Goal: Task Accomplishment & Management: Manage account settings

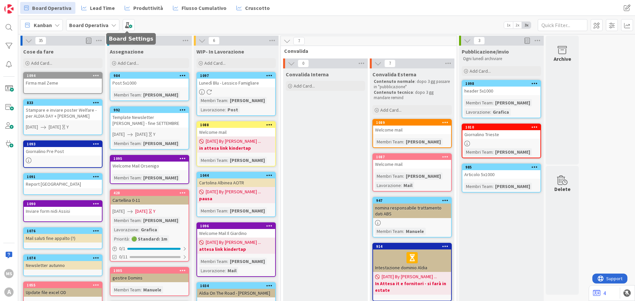
click at [97, 22] on b "Board Operativa" at bounding box center [88, 25] width 39 height 7
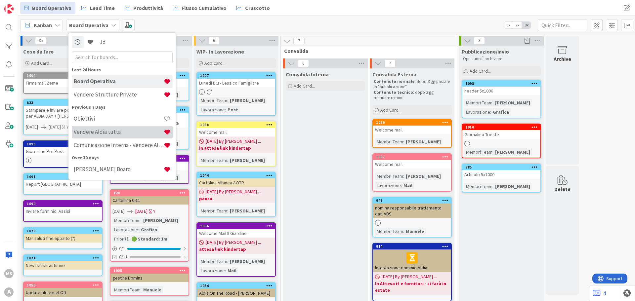
click at [108, 126] on div "Vendere Aldia tutta" at bounding box center [122, 132] width 101 height 13
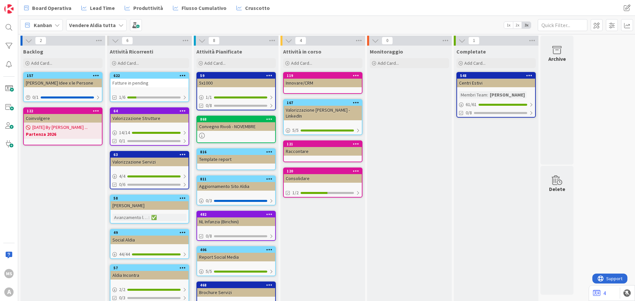
click at [99, 27] on b "Vendere Aldia tutta" at bounding box center [92, 25] width 47 height 7
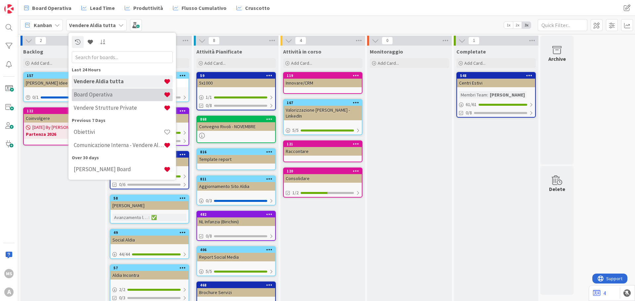
click at [110, 96] on h4 "Board Operativa" at bounding box center [119, 94] width 90 height 7
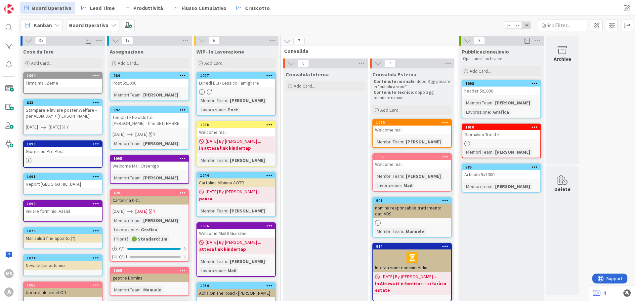
click at [513, 99] on link "1098 header 5x1000 Membri Team : [PERSON_NAME] : Grafica" at bounding box center [501, 99] width 79 height 38
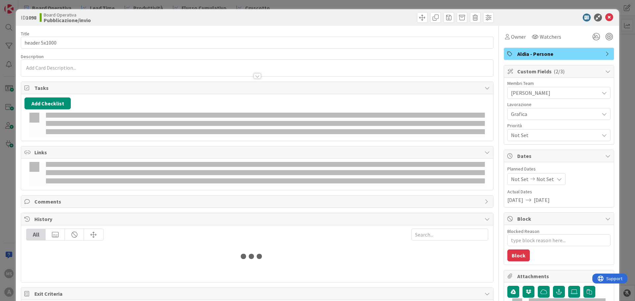
type textarea "x"
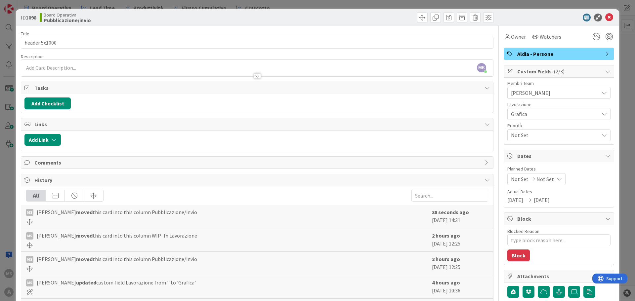
click at [53, 146] on div "Add Link" at bounding box center [257, 141] width 472 height 21
click at [49, 142] on button "Add Link" at bounding box center [42, 140] width 36 height 12
click at [59, 183] on span "Current Board" at bounding box center [49, 181] width 32 height 7
click at [47, 205] on span "All Boards" at bounding box center [77, 209] width 92 height 10
click at [50, 198] on input "text" at bounding box center [74, 196] width 93 height 12
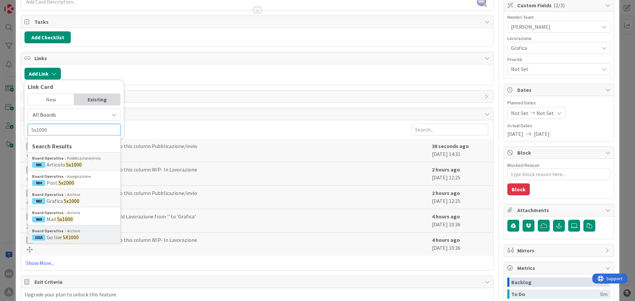
scroll to position [33, 0]
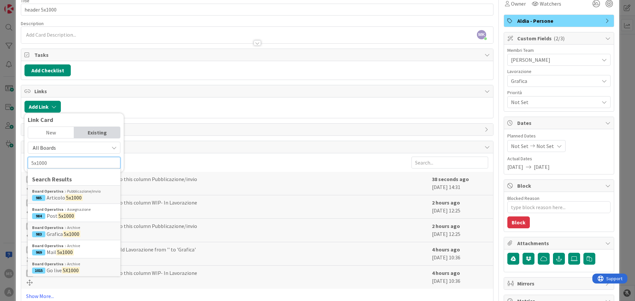
type input "5x1000"
click at [59, 142] on div "All Boards" at bounding box center [74, 148] width 93 height 12
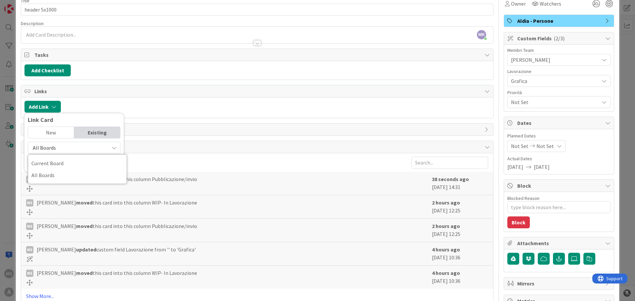
click at [50, 128] on div "New" at bounding box center [51, 132] width 46 height 11
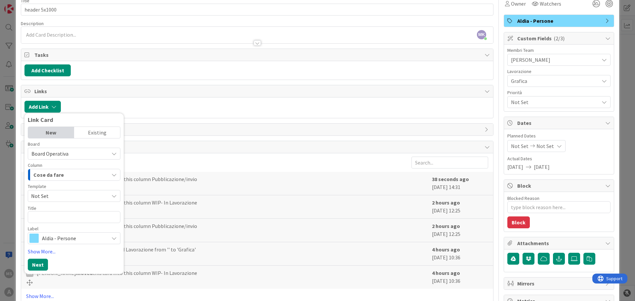
click at [84, 133] on div "Existing" at bounding box center [97, 132] width 46 height 11
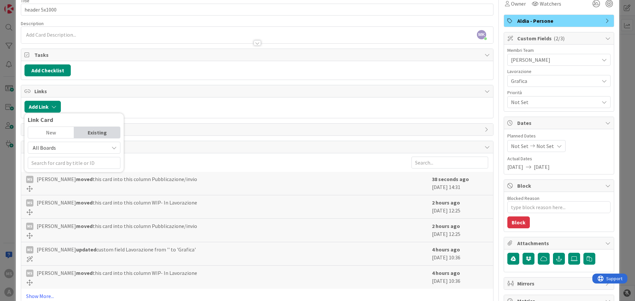
click at [63, 154] on div "All Boards" at bounding box center [74, 155] width 93 height 27
click at [61, 146] on span "All Boards" at bounding box center [68, 147] width 74 height 9
click at [57, 172] on span "All Boards" at bounding box center [77, 175] width 92 height 10
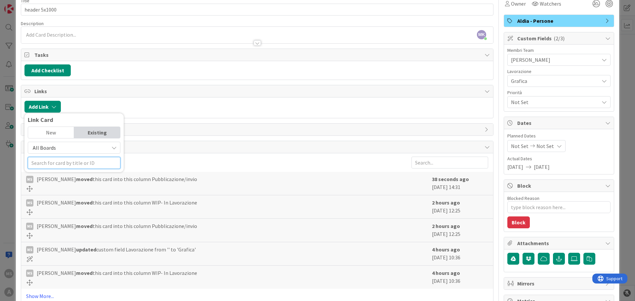
click at [54, 168] on input "text" at bounding box center [74, 163] width 93 height 12
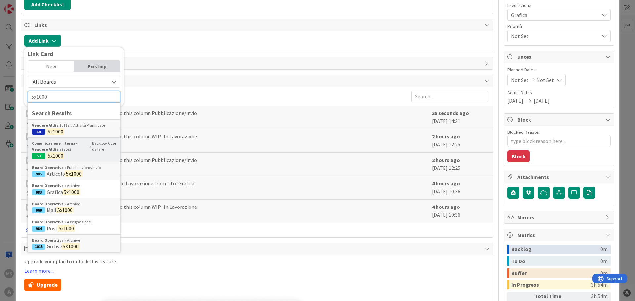
scroll to position [66, 0]
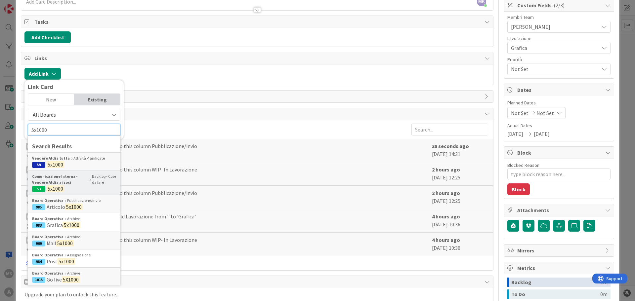
type input "5x1000"
click at [70, 184] on b "Comunicazione Interna - Vendere Aldia ai soci" at bounding box center [60, 180] width 56 height 12
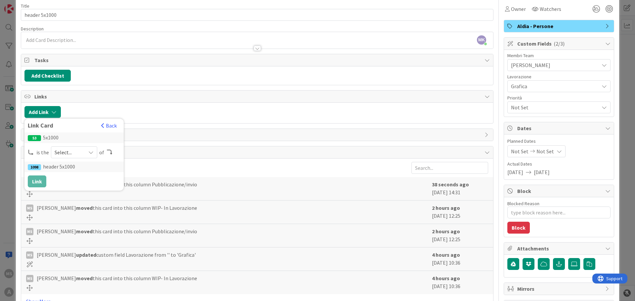
scroll to position [0, 0]
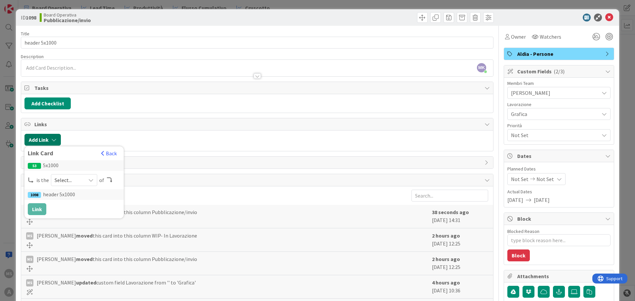
click at [44, 135] on button "Add Link" at bounding box center [42, 140] width 36 height 12
click at [47, 138] on button "Add Link" at bounding box center [42, 140] width 36 height 12
click at [59, 183] on span "Select..." at bounding box center [69, 180] width 28 height 9
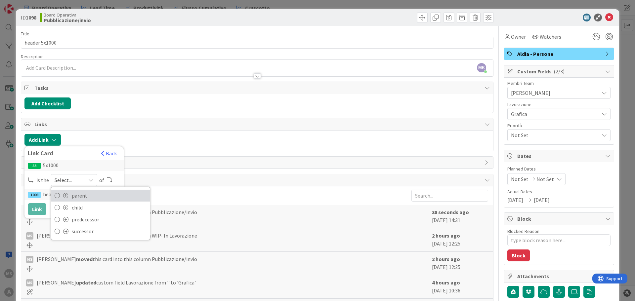
drag, startPoint x: 63, startPoint y: 195, endPoint x: 58, endPoint y: 199, distance: 6.6
click at [63, 195] on span at bounding box center [65, 195] width 5 height 5
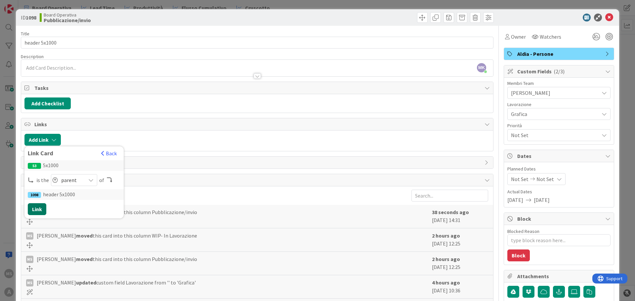
click at [41, 208] on button "Link" at bounding box center [37, 210] width 19 height 12
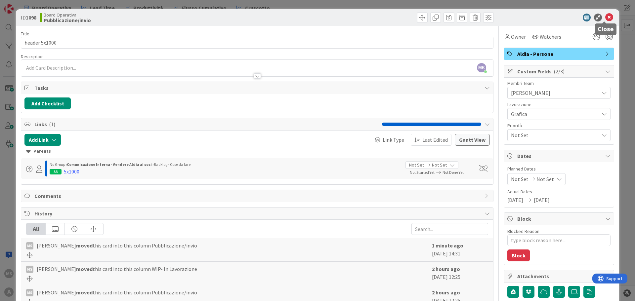
click at [606, 19] on icon at bounding box center [610, 18] width 8 height 8
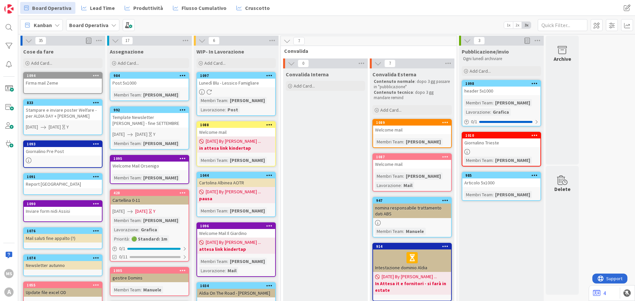
click at [95, 28] on span "Board Operativa" at bounding box center [88, 25] width 39 height 8
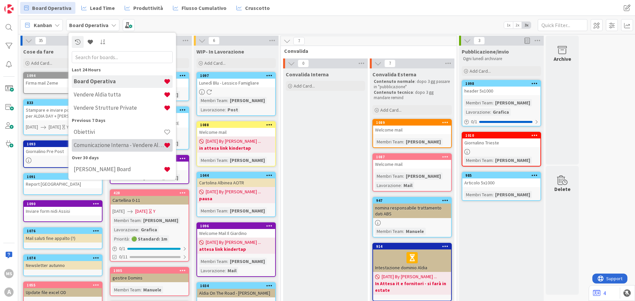
click at [100, 148] on h4 "Comunicazione Interna - Vendere Aldia ai soci" at bounding box center [119, 145] width 90 height 7
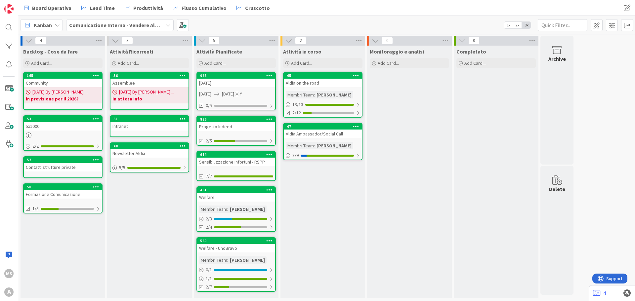
click at [99, 25] on b "Comunicazione Interna - Vendere Aldia ai soci" at bounding box center [123, 25] width 109 height 7
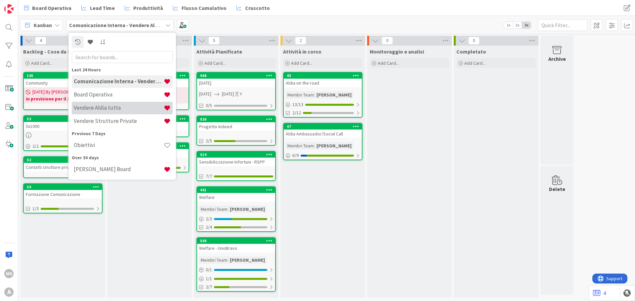
click at [100, 104] on div "Vendere Aldia tutta" at bounding box center [122, 108] width 101 height 13
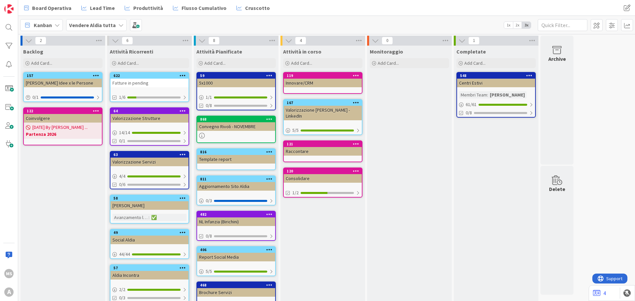
click at [98, 17] on div "Kanban Vendere Aldia tutta 1x 2x 3x" at bounding box center [326, 25] width 617 height 18
click at [106, 24] on b "Vendere Aldia tutta" at bounding box center [92, 25] width 47 height 7
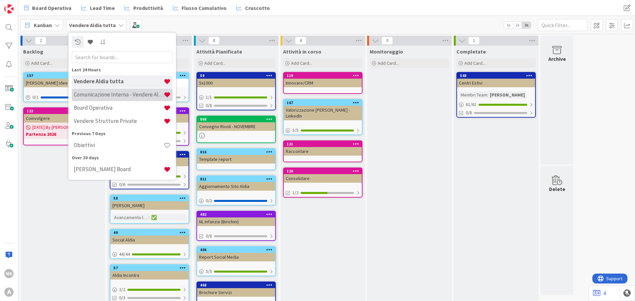
click at [117, 95] on h4 "Comunicazione Interna - Vendere Aldia ai soci" at bounding box center [119, 94] width 90 height 7
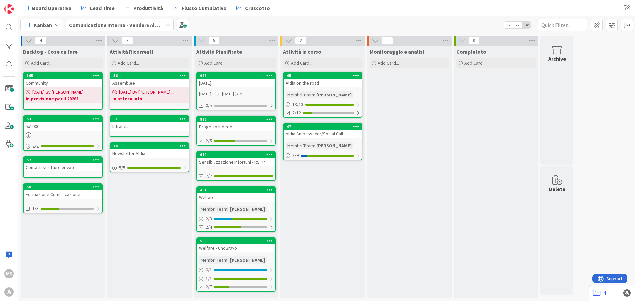
click at [103, 23] on b "Comunicazione Interna - Vendere Aldia ai soci" at bounding box center [123, 25] width 109 height 7
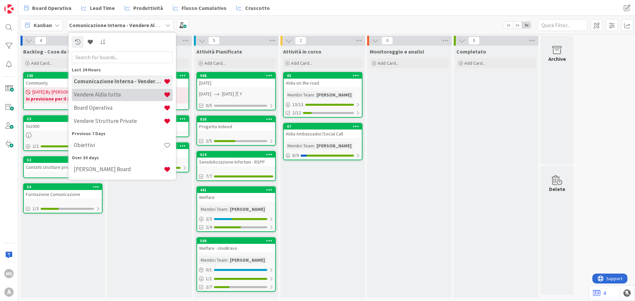
click at [94, 94] on h4 "Vendere Aldia tutta" at bounding box center [119, 94] width 90 height 7
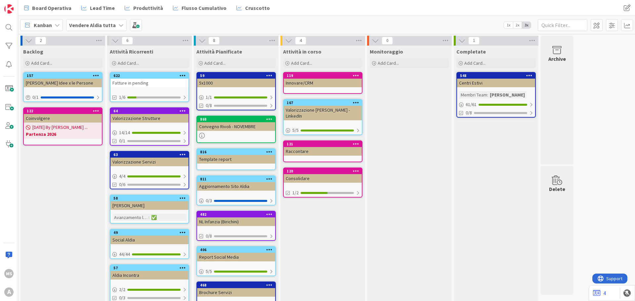
click at [107, 29] on span "Vendere Aldia tutta" at bounding box center [92, 25] width 47 height 8
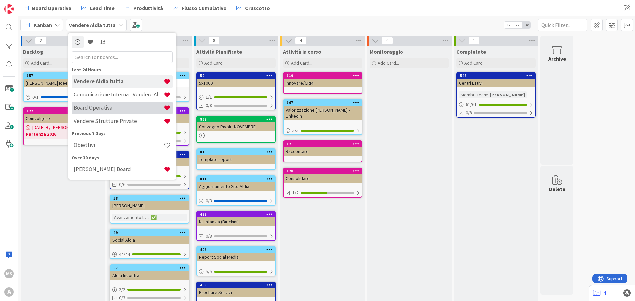
click at [97, 113] on div "Board Operativa" at bounding box center [122, 108] width 101 height 13
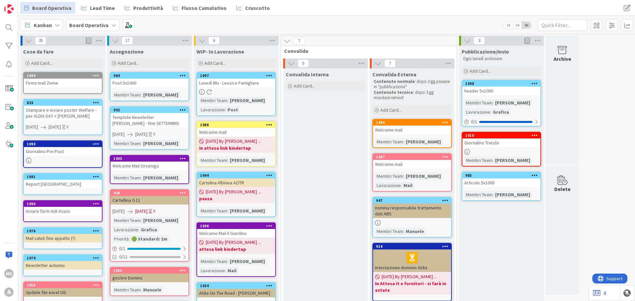
click at [478, 96] on link "1098 header 5x1000 Membri Team : [PERSON_NAME] : Grafica 0 / 1" at bounding box center [501, 103] width 79 height 47
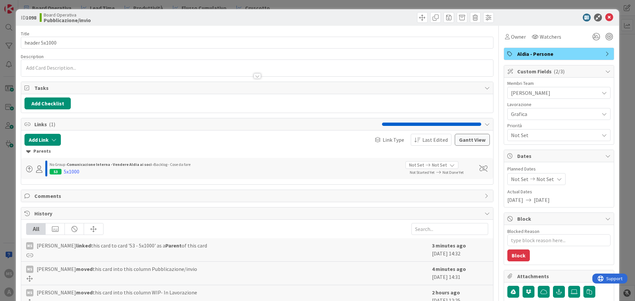
type textarea "x"
click at [469, 138] on button "Gantt View" at bounding box center [472, 140] width 35 height 12
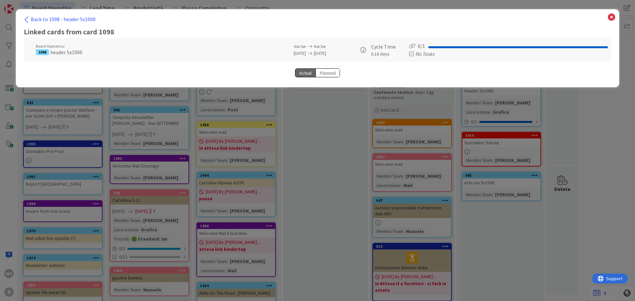
select select "View all"
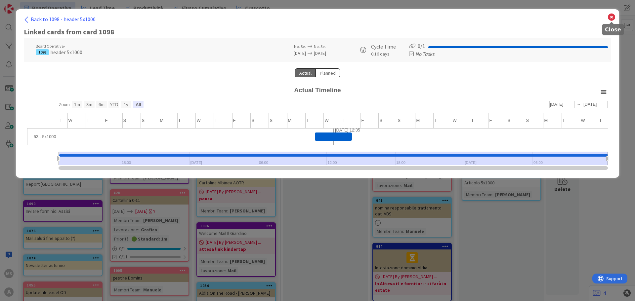
click at [612, 14] on icon at bounding box center [612, 17] width 9 height 9
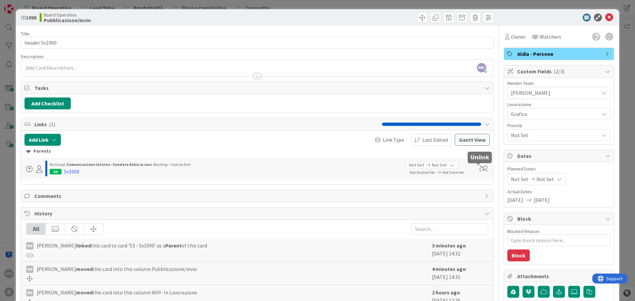
click at [479, 167] on span at bounding box center [483, 168] width 8 height 7
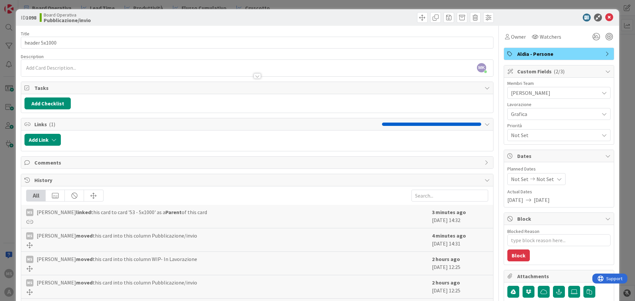
type textarea "x"
click at [53, 141] on icon "button" at bounding box center [53, 139] width 5 height 5
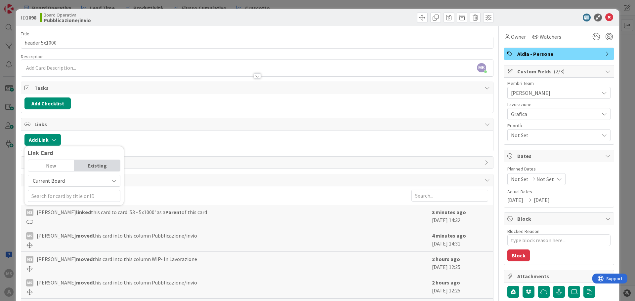
click at [64, 175] on div "Current Board" at bounding box center [74, 181] width 93 height 12
click at [52, 206] on span "All Boards" at bounding box center [77, 209] width 92 height 10
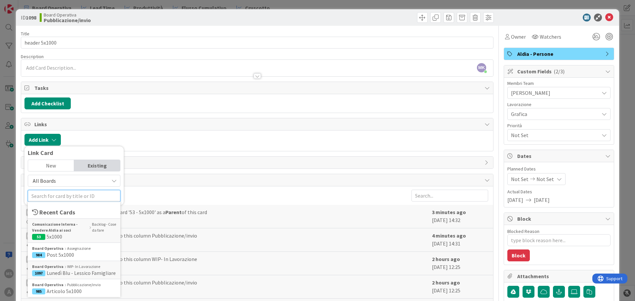
click at [44, 197] on input "text" at bounding box center [74, 196] width 93 height 12
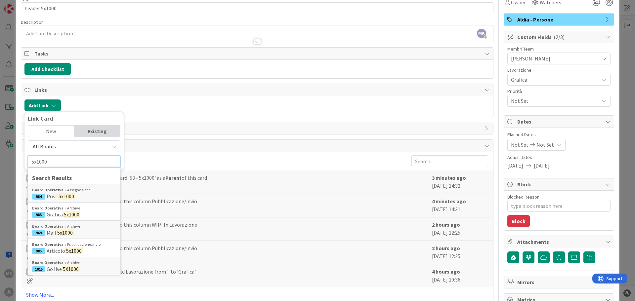
scroll to position [66, 0]
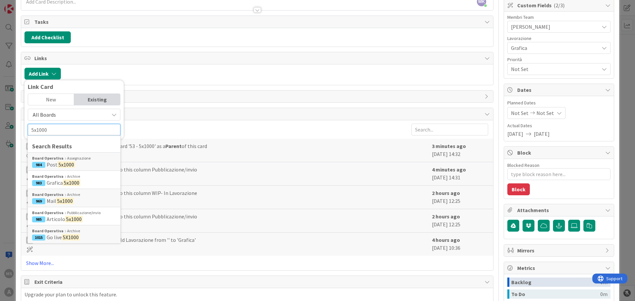
type input "5x1000"
click at [67, 131] on input "5x1000" at bounding box center [74, 130] width 93 height 12
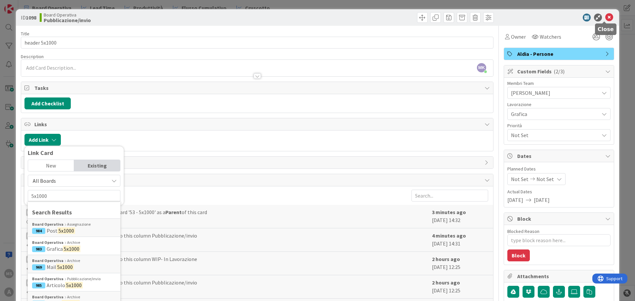
click at [606, 19] on icon at bounding box center [610, 18] width 8 height 8
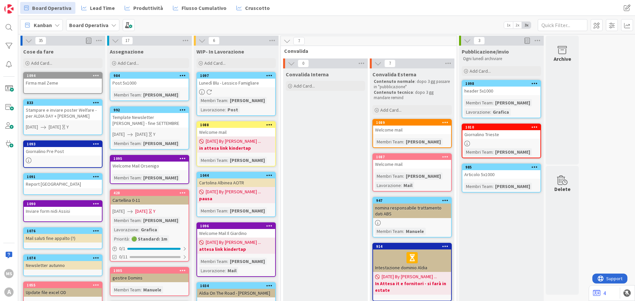
click at [88, 28] on b "Board Operativa" at bounding box center [88, 25] width 39 height 7
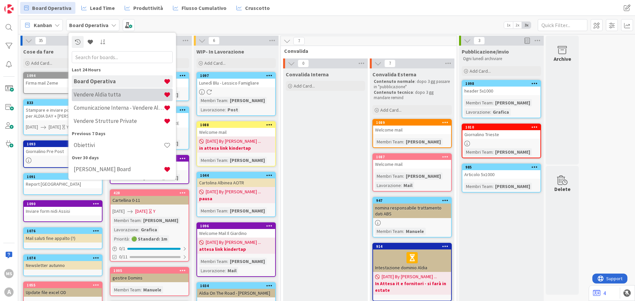
click at [120, 95] on h4 "Vendere Aldia tutta" at bounding box center [119, 94] width 90 height 7
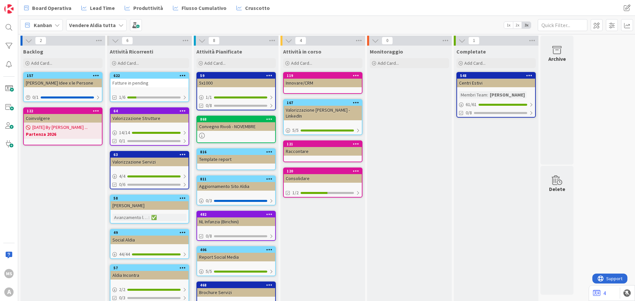
click at [99, 27] on b "Vendere Aldia tutta" at bounding box center [92, 25] width 47 height 7
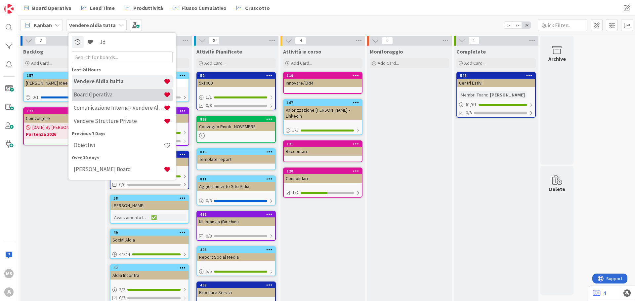
click at [105, 96] on h4 "Board Operativa" at bounding box center [119, 94] width 90 height 7
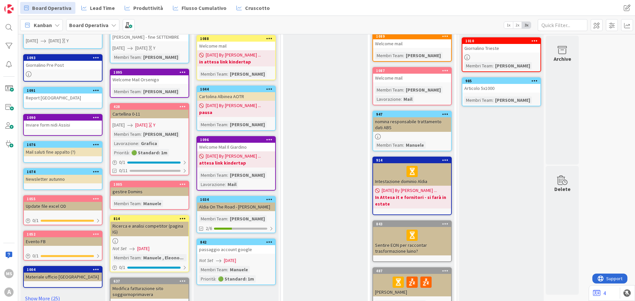
scroll to position [132, 0]
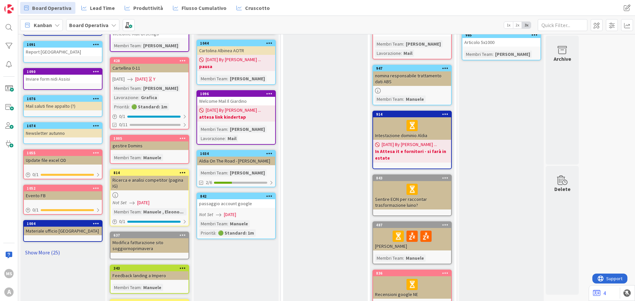
click at [43, 254] on link "Show More (25)" at bounding box center [62, 253] width 79 height 11
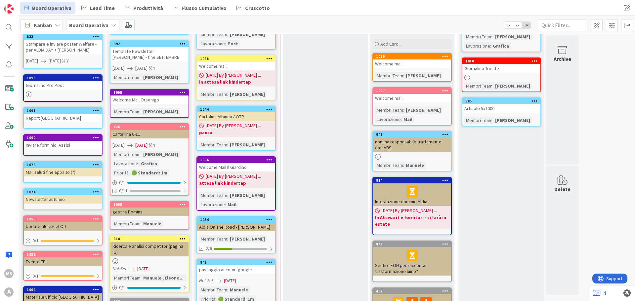
scroll to position [0, 0]
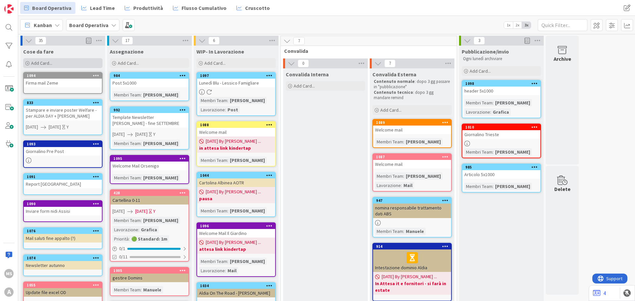
click at [54, 64] on div "Add Card..." at bounding box center [62, 63] width 79 height 10
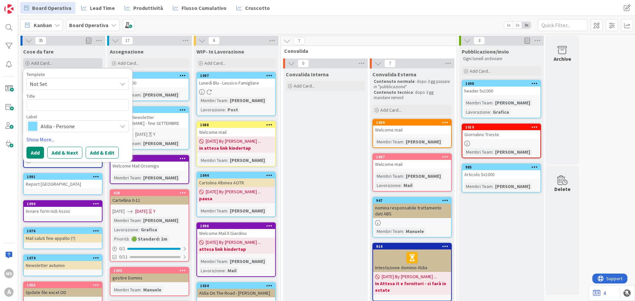
type textarea "x"
type textarea "P"
type textarea "x"
type textarea "Pr"
type textarea "x"
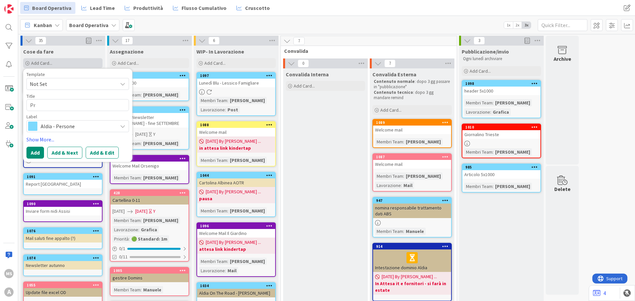
type textarea "Pre"
type textarea "x"
type textarea "Pr"
type textarea "x"
type textarea "P"
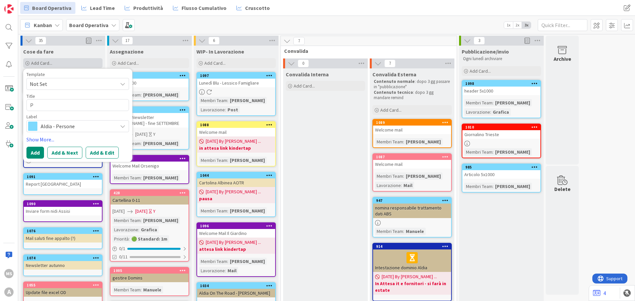
type textarea "x"
type textarea "Pr"
type textarea "x"
type textarea "Pre"
type textarea "x"
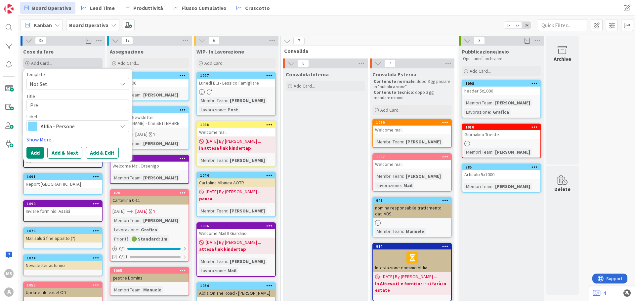
type textarea "Pres"
type textarea "x"
type textarea "Prese"
type textarea "x"
type textarea "Presen"
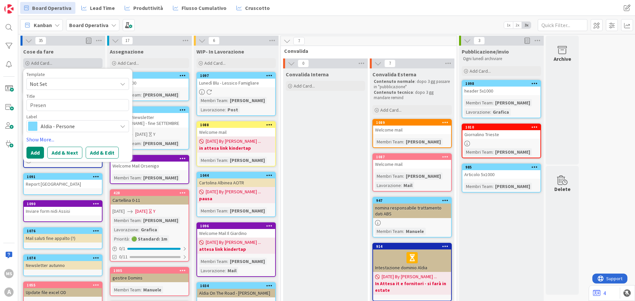
type textarea "x"
type textarea "Present"
type textarea "x"
type textarea "Presenta"
type textarea "x"
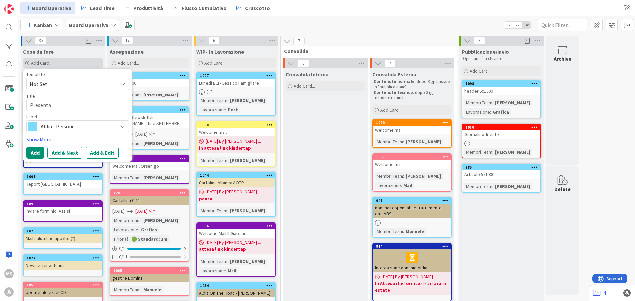
type textarea "Presentaz"
type textarea "x"
type textarea "Presentazi"
type textarea "x"
type textarea "Presentazio"
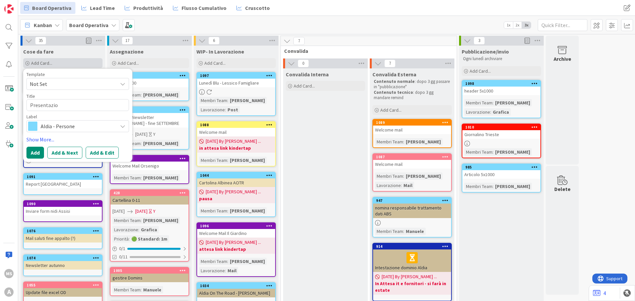
type textarea "x"
type textarea "Presentazion"
type textarea "x"
type textarea "Presentazione"
type textarea "x"
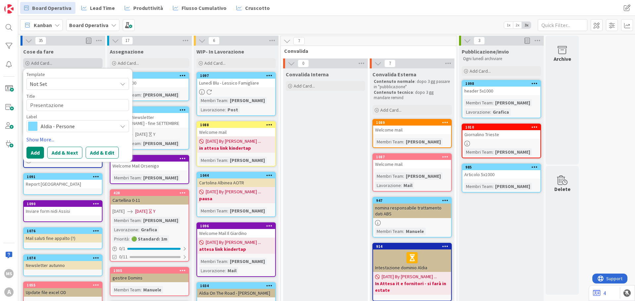
type textarea "Presentazione"
type textarea "x"
type textarea "Presentazione"
type textarea "x"
type textarea "Presentazione"
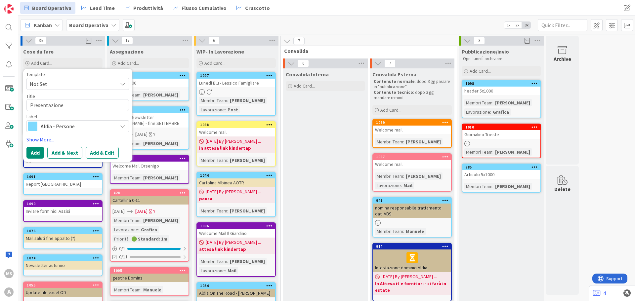
type textarea "x"
type textarea "Presentazione"
type textarea "x"
type textarea "Presentazion"
type textarea "x"
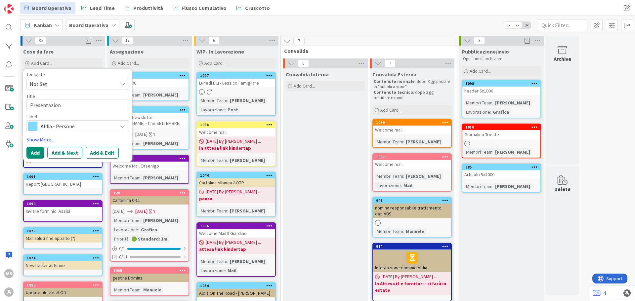
type textarea "Presentazio"
type textarea "x"
type textarea "Presentazi"
type textarea "x"
type textarea "Presentaz"
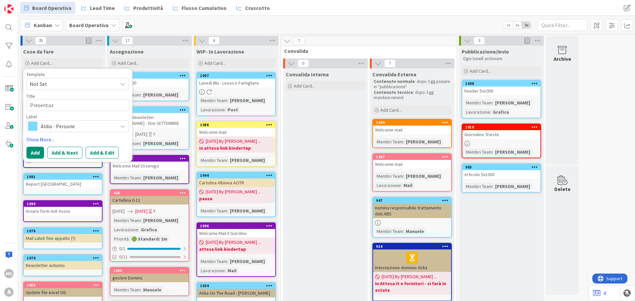
type textarea "x"
type textarea "Presenta"
type textarea "x"
type textarea "Present"
type textarea "x"
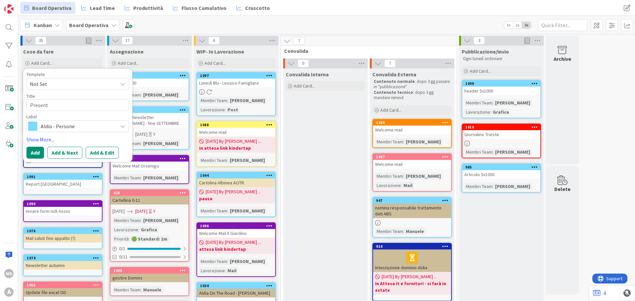
type textarea "Presen"
type textarea "x"
type textarea "Prese"
type textarea "x"
type textarea "Pres"
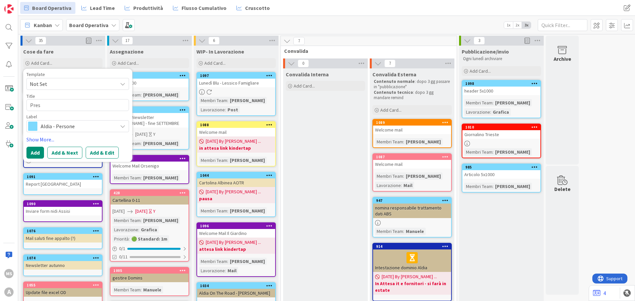
type textarea "x"
type textarea "Pre"
type textarea "x"
type textarea "Pr"
type textarea "x"
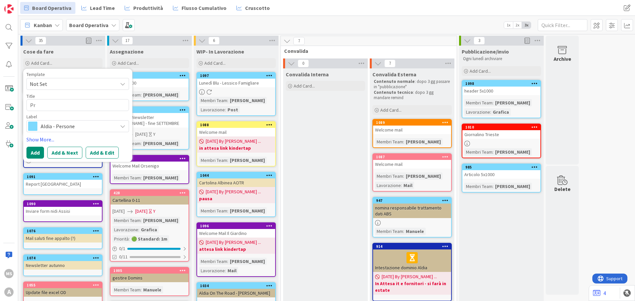
type textarea "P"
type textarea "x"
type textarea "S"
type textarea "x"
type textarea "Sv"
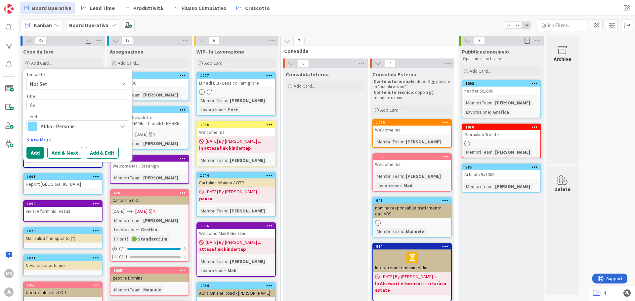
type textarea "x"
type textarea "Sve"
type textarea "x"
type textarea "Svec"
type textarea "x"
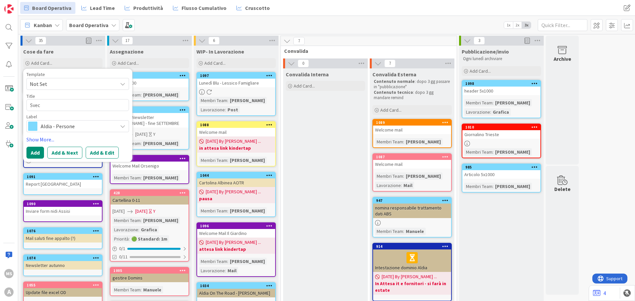
type textarea "Svecc"
type textarea "x"
type textarea "Svecch"
type textarea "x"
type textarea "Svecchi"
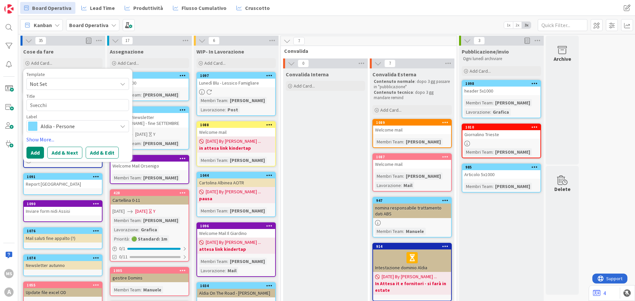
type textarea "x"
type textarea "Svecchia"
type textarea "x"
type textarea "Svecchiar"
type textarea "x"
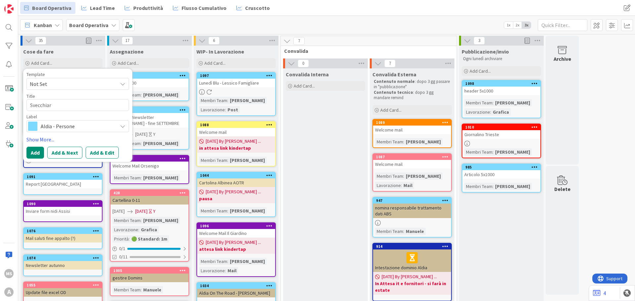
type textarea "Svecchiare"
type textarea "x"
type textarea "Svecchiare"
type textarea "x"
type textarea "Svecchiare p"
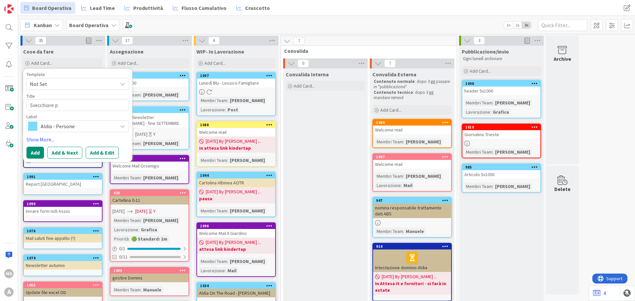
type textarea "x"
type textarea "Svecchiare pr"
type textarea "x"
type textarea "Svecchiare pre"
type textarea "x"
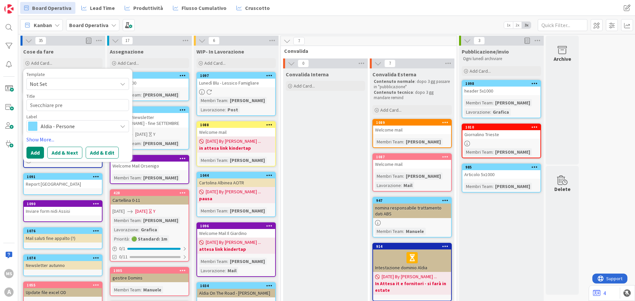
type textarea "Svecchiare pres"
type textarea "x"
type textarea "Svecchiare prese"
type textarea "x"
type textarea "Svecchiare presen"
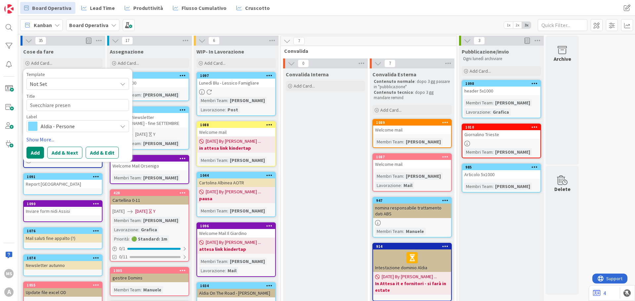
type textarea "x"
type textarea "Svecchiare present"
type textarea "x"
type textarea "Svecchiare presenta"
type textarea "x"
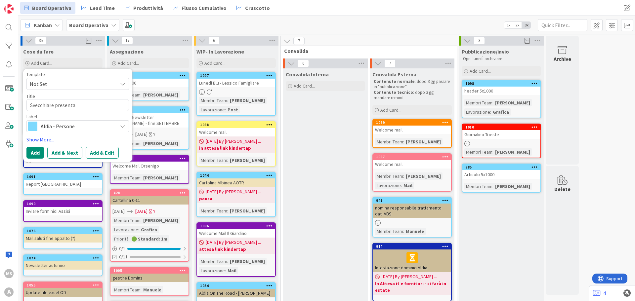
type textarea "Svecchiare presentaz"
type textarea "x"
type textarea "Svecchiare presenta"
type textarea "x"
type textarea "Svecchiare presentaz"
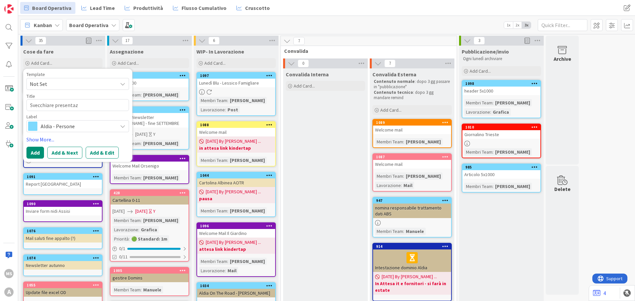
type textarea "x"
type textarea "Svecchiare presentazi"
type textarea "x"
type textarea "Svecchiare presentazio"
type textarea "x"
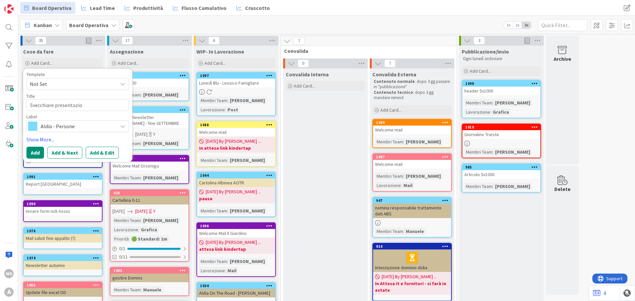
type textarea "Svecchiare presentazion"
type textarea "x"
type textarea "Svecchiare presentazione"
type textarea "x"
type textarea "Svecchiare presentazione"
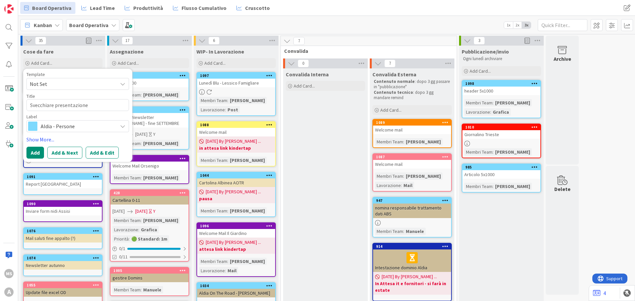
type textarea "x"
type textarea "Svecchiare presentazione"
click at [73, 116] on div "Label" at bounding box center [77, 116] width 103 height 5
click at [74, 120] on div "Label Aldia - Persone" at bounding box center [77, 123] width 103 height 18
click at [74, 131] on span "Aldia - Persone" at bounding box center [77, 126] width 73 height 9
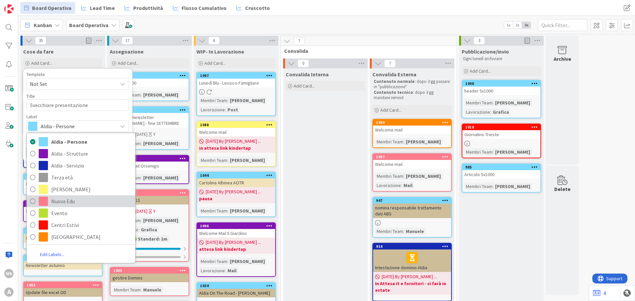
click at [99, 201] on span "Nuova Edu" at bounding box center [91, 202] width 81 height 10
type textarea "x"
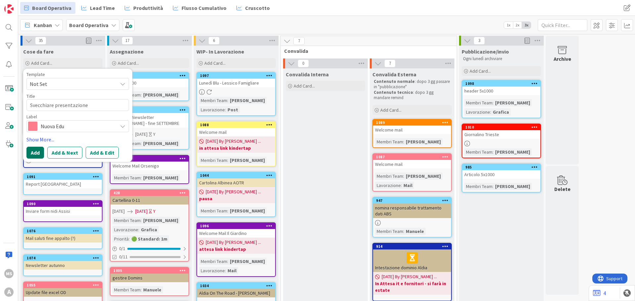
click at [35, 153] on button "Add" at bounding box center [35, 153] width 18 height 12
